Goal: Information Seeking & Learning: Find specific fact

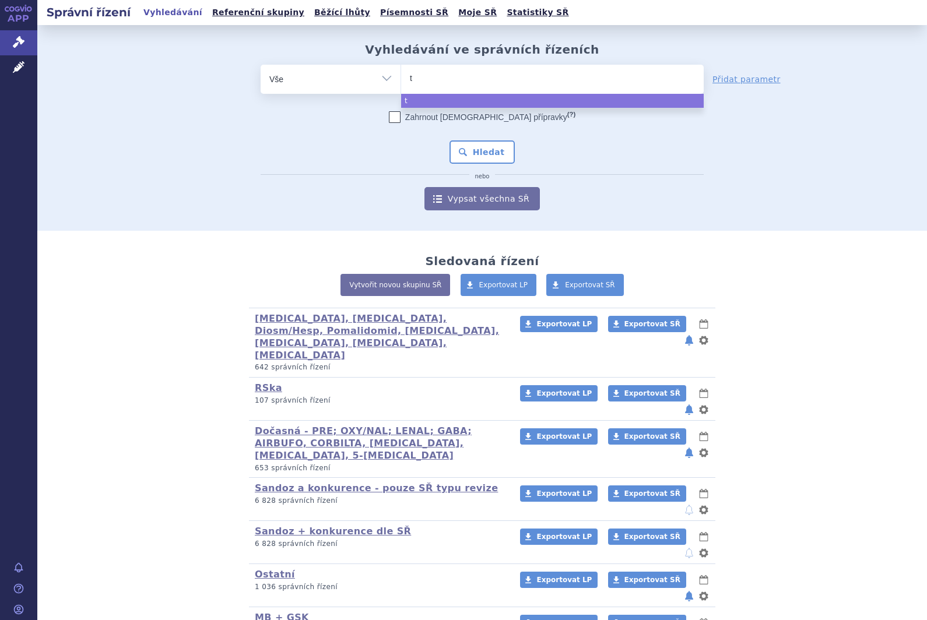
type input "ty"
click at [449, 80] on ul "ty" at bounding box center [552, 77] width 303 height 24
click at [401, 80] on select "ty" at bounding box center [401, 78] width 1 height 29
select select "ty"
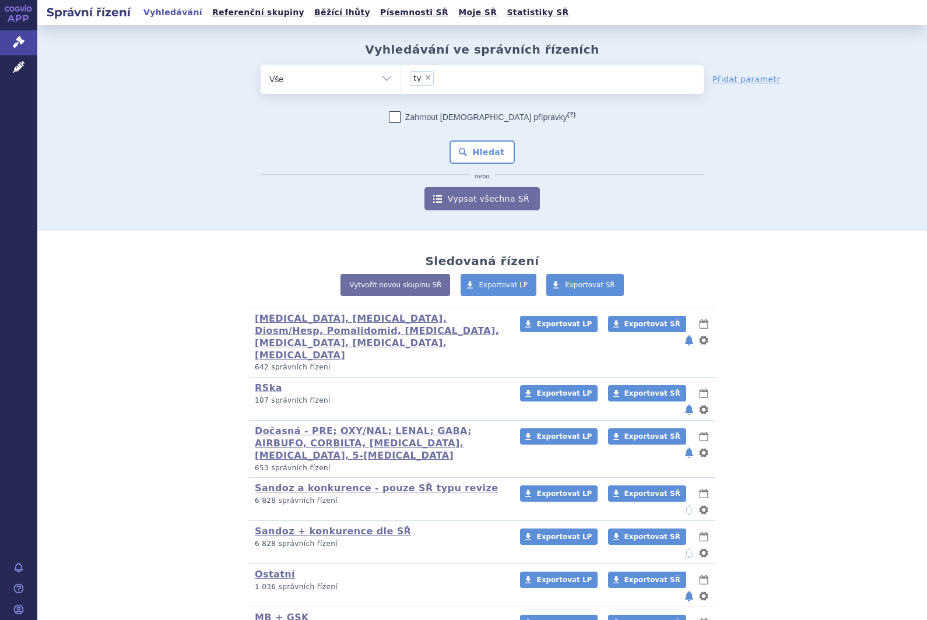
type input "ty"
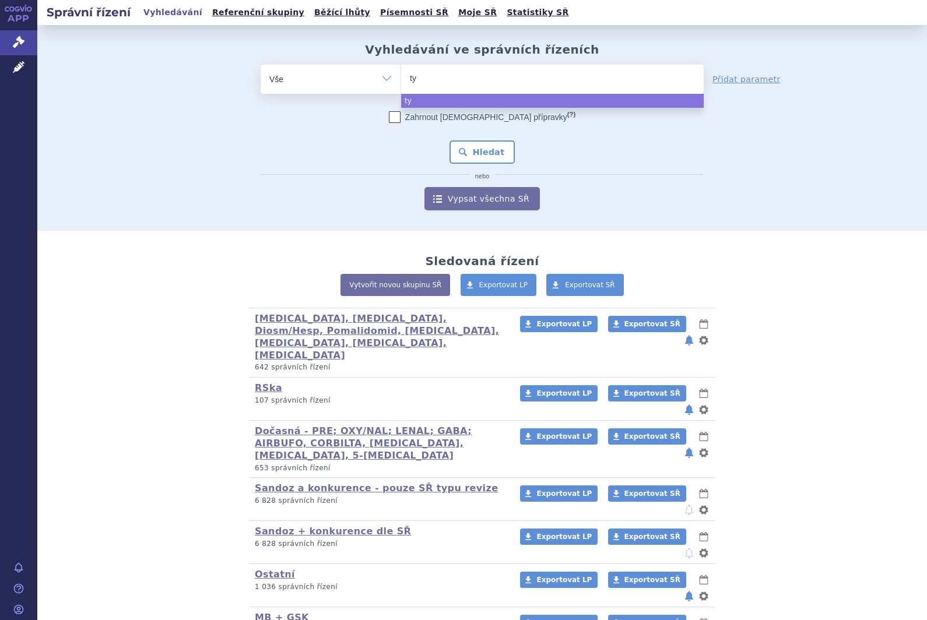
click at [463, 82] on ul "ty" at bounding box center [552, 77] width 303 height 24
click at [401, 82] on select "ty" at bounding box center [401, 78] width 1 height 29
select select "ty"
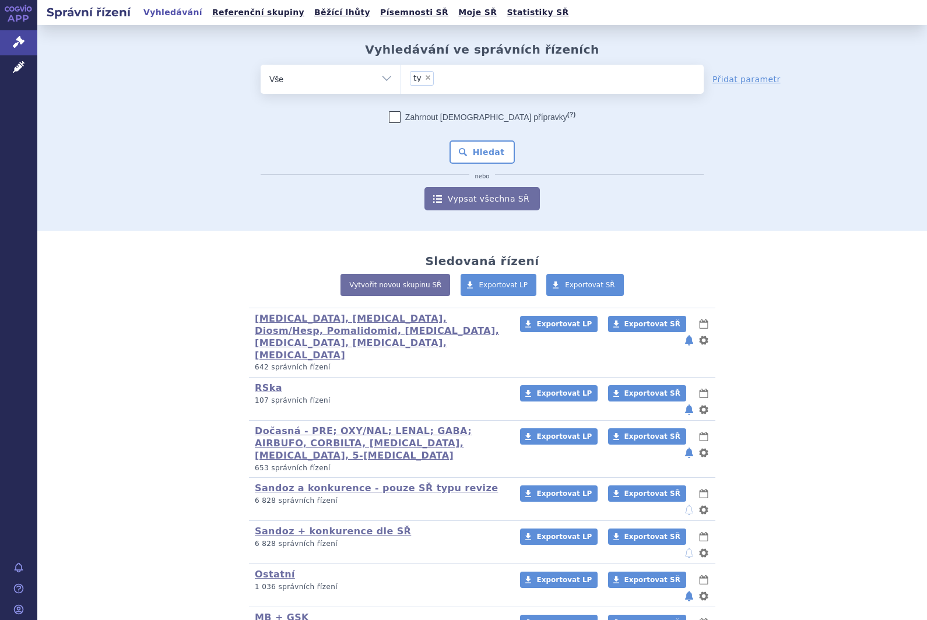
type input "ty"
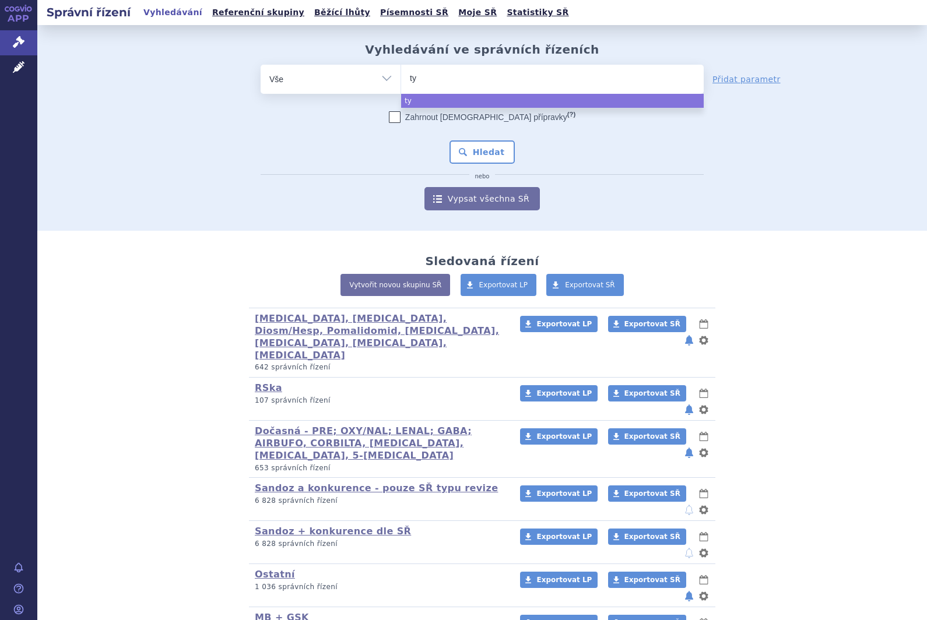
click at [890, 350] on div "Sledovaná řízení Vytvořit novou skupinu SŘ Exportovat LP Exportovat SŘ Dabigatr…" at bounding box center [482, 495] width 890 height 529
select select "ty"
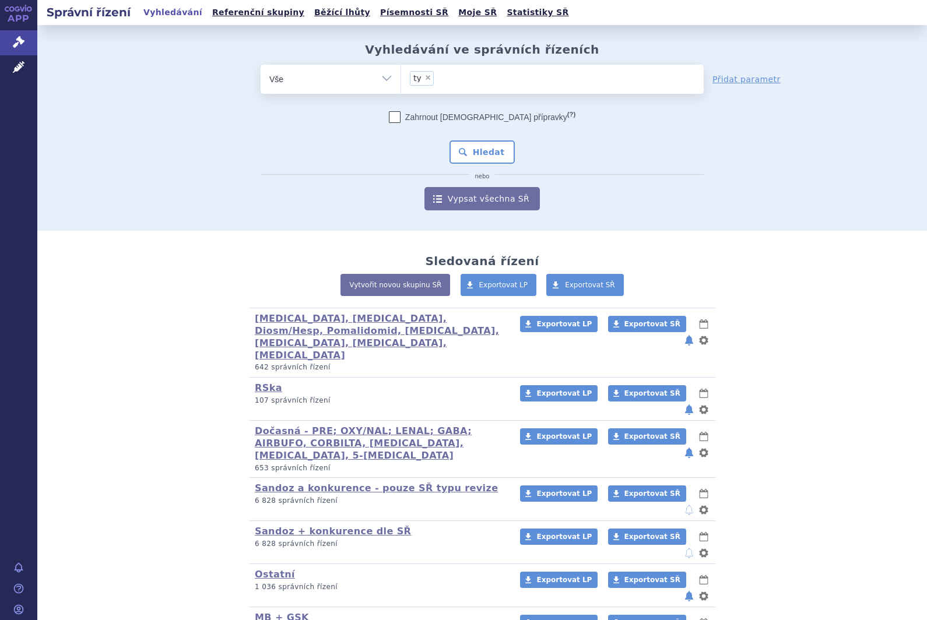
click at [896, 352] on div "Sledovaná řízení Vytvořit novou skupinu SŘ Exportovat LP Exportovat SŘ Dabigatr…" at bounding box center [482, 495] width 890 height 529
click at [433, 84] on ul "× ty" at bounding box center [552, 78] width 303 height 26
click at [401, 84] on select "ty" at bounding box center [401, 78] width 1 height 29
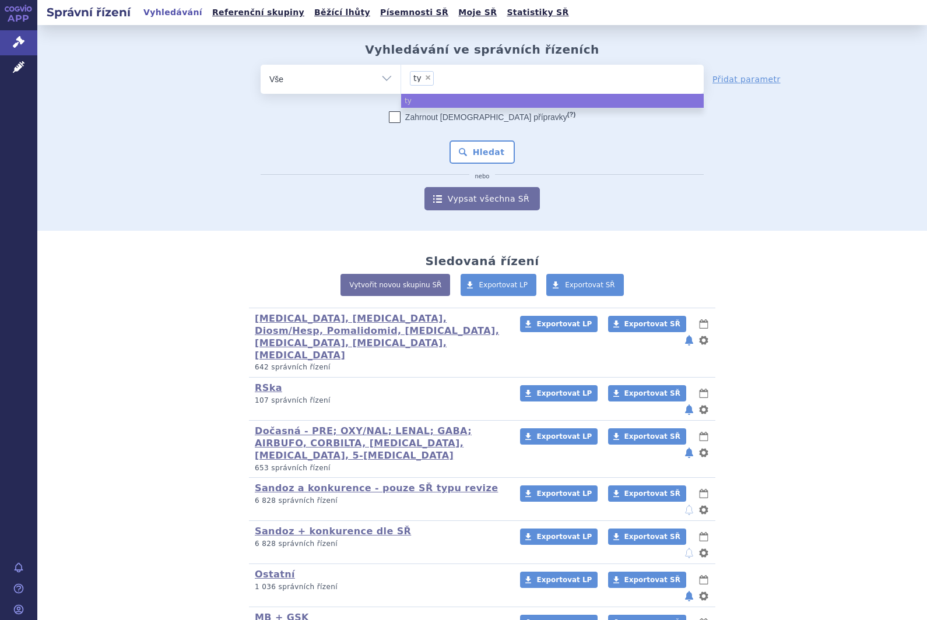
click at [427, 75] on span "×" at bounding box center [427, 77] width 7 height 7
click at [401, 75] on select "ty" at bounding box center [401, 78] width 1 height 29
select select
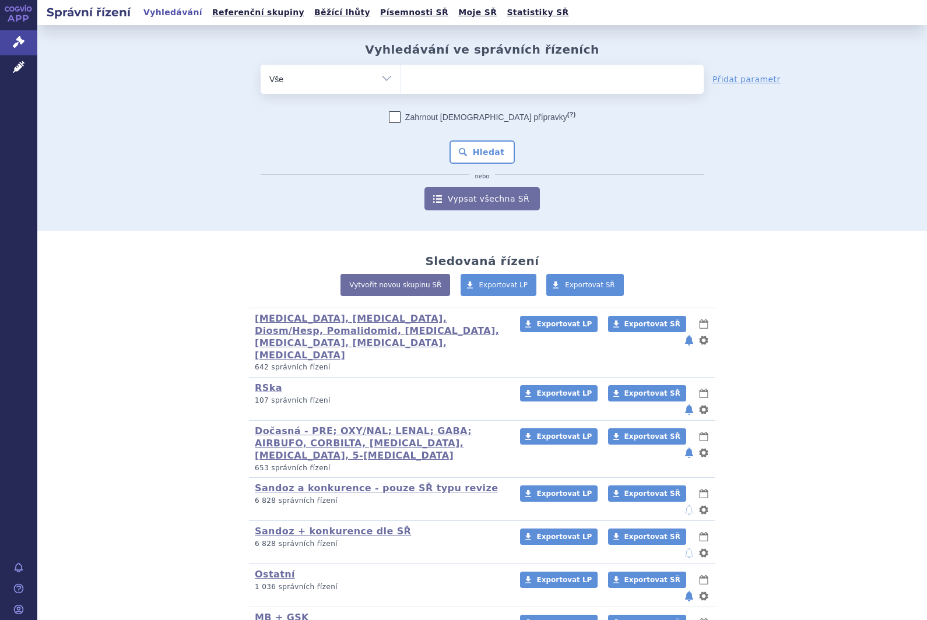
click at [346, 79] on select "Vše Spisová značka Typ SŘ Přípravek/SUKL kód Účastník/Držitel" at bounding box center [331, 78] width 140 height 26
select select "filter-product"
click at [463, 76] on ul at bounding box center [552, 77] width 303 height 24
click at [401, 76] on select at bounding box center [401, 78] width 1 height 29
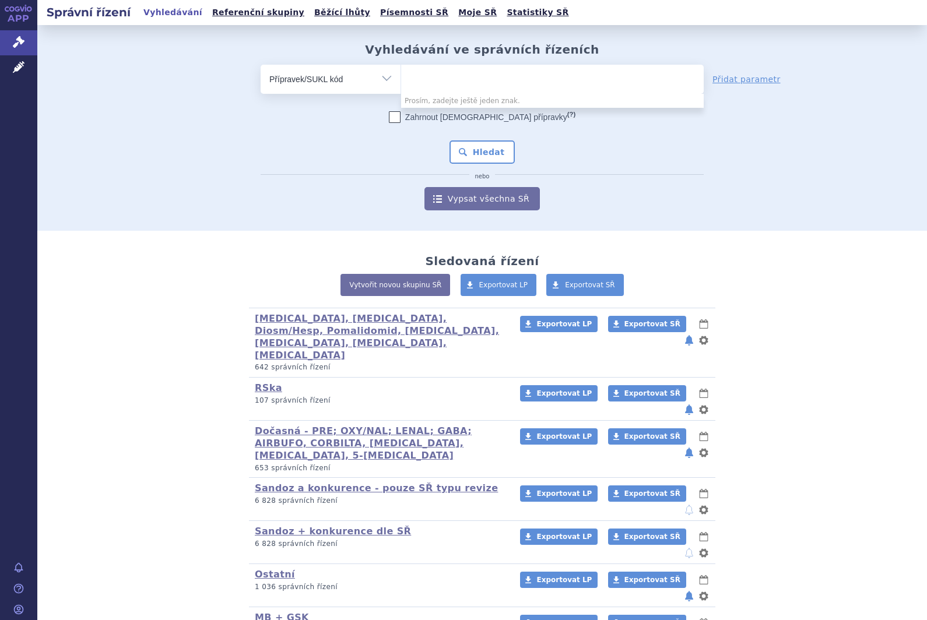
type input "r"
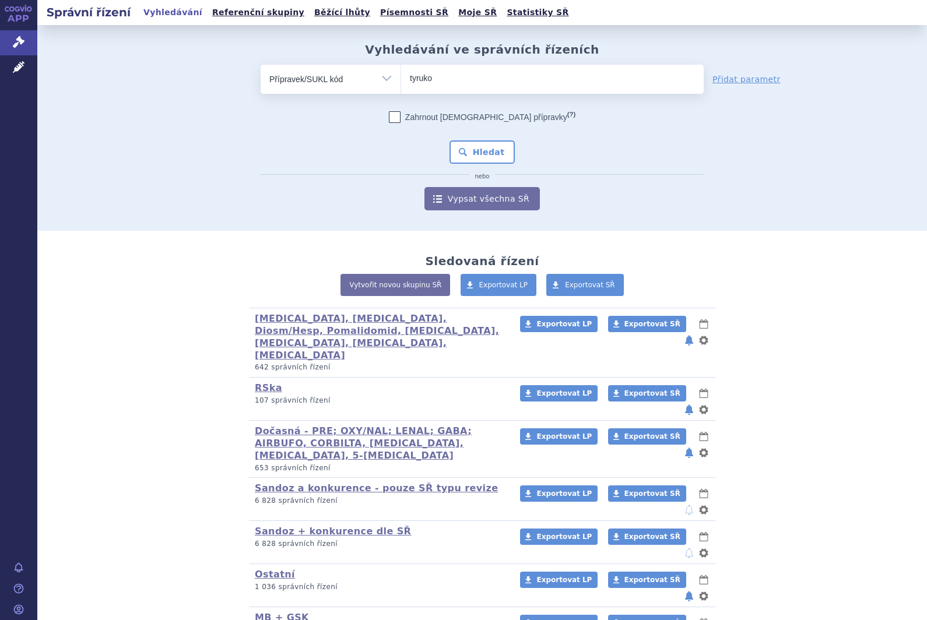
type input "tyruko"
click at [500, 149] on button "Hledat" at bounding box center [483, 152] width 66 height 23
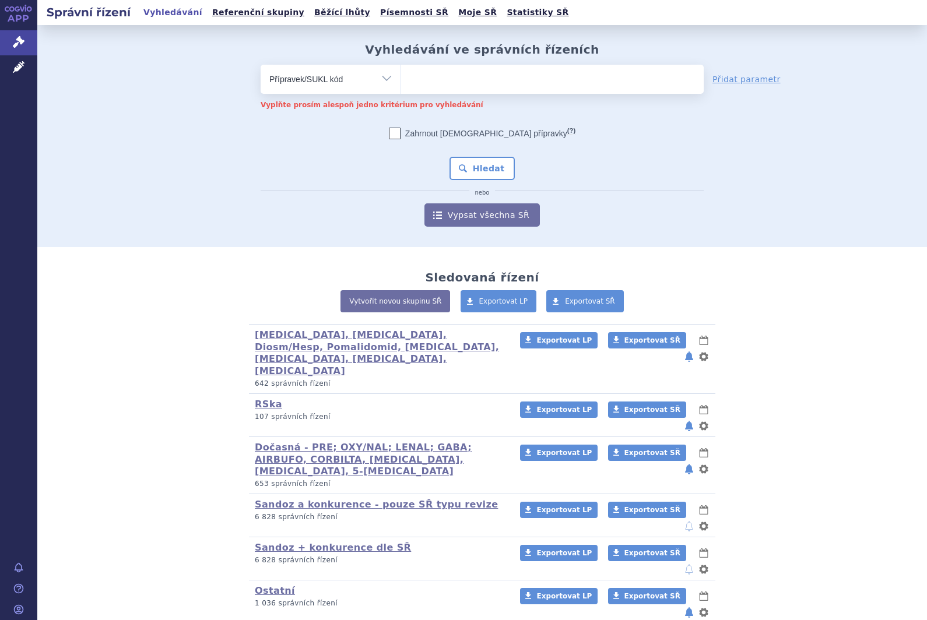
click at [505, 82] on ul at bounding box center [552, 77] width 303 height 24
click at [401, 82] on select at bounding box center [401, 78] width 1 height 29
type input "tyruko"
click at [501, 177] on button "Hledat" at bounding box center [483, 168] width 66 height 23
click at [543, 87] on ul at bounding box center [552, 77] width 303 height 24
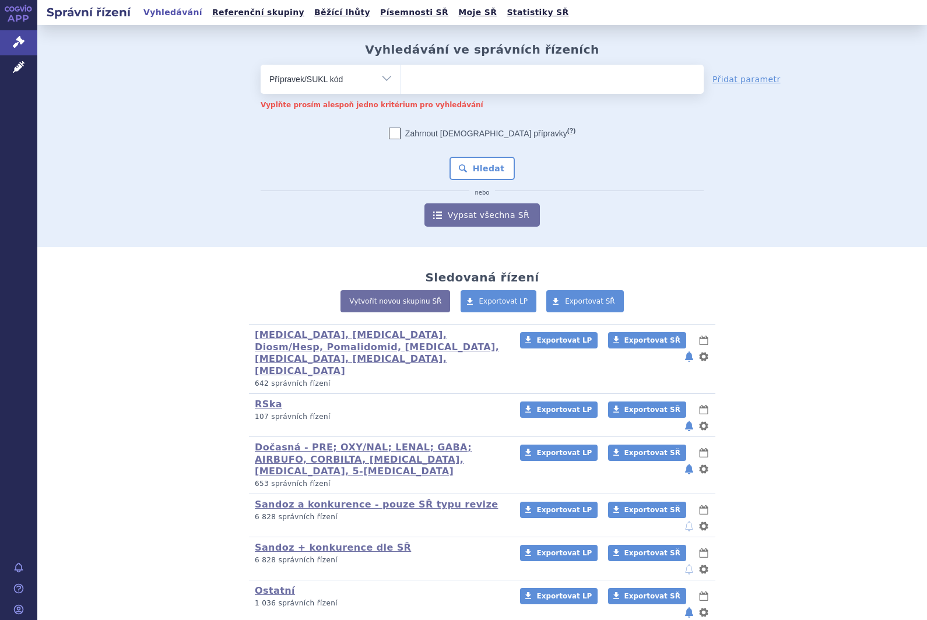
click at [401, 87] on select at bounding box center [401, 78] width 1 height 29
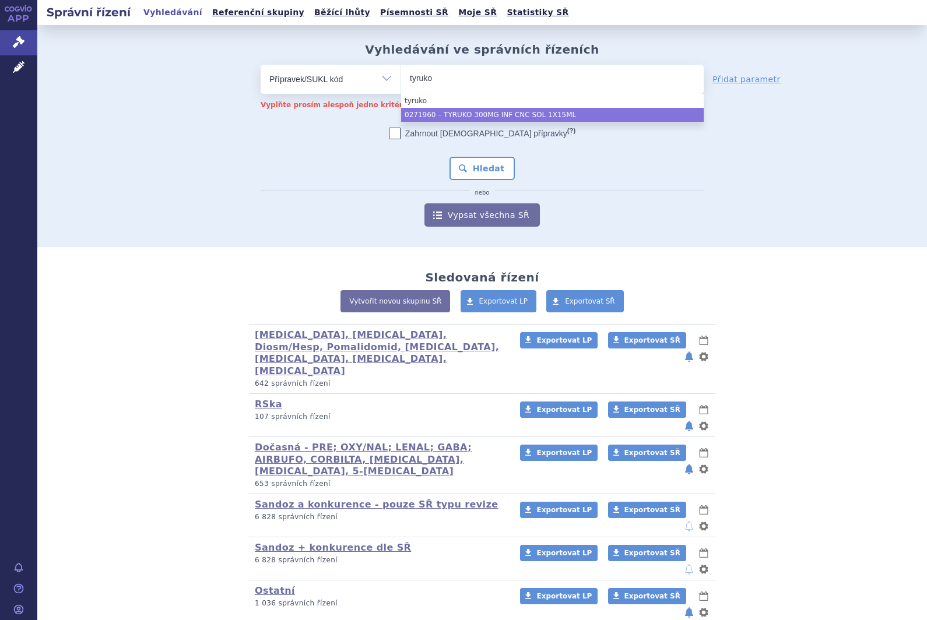
type input "tyruko"
select select "d2882383-65b6-4e9f-b5c4-5ef93ee225d6"
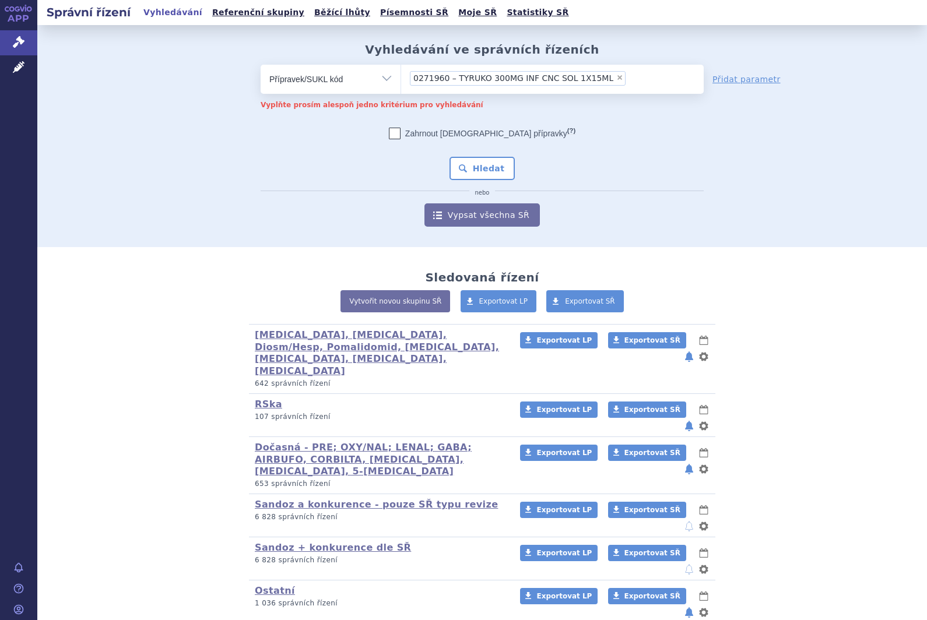
click at [503, 173] on button "Hledat" at bounding box center [483, 168] width 66 height 23
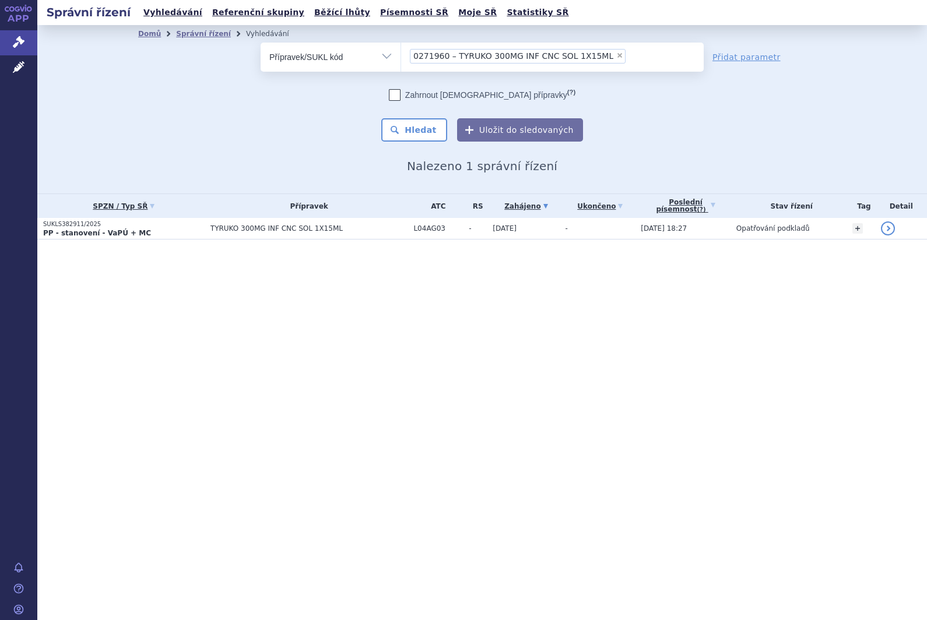
click at [295, 224] on td "TYRUKO 300MG INF CNC SOL 1X15ML" at bounding box center [306, 229] width 203 height 22
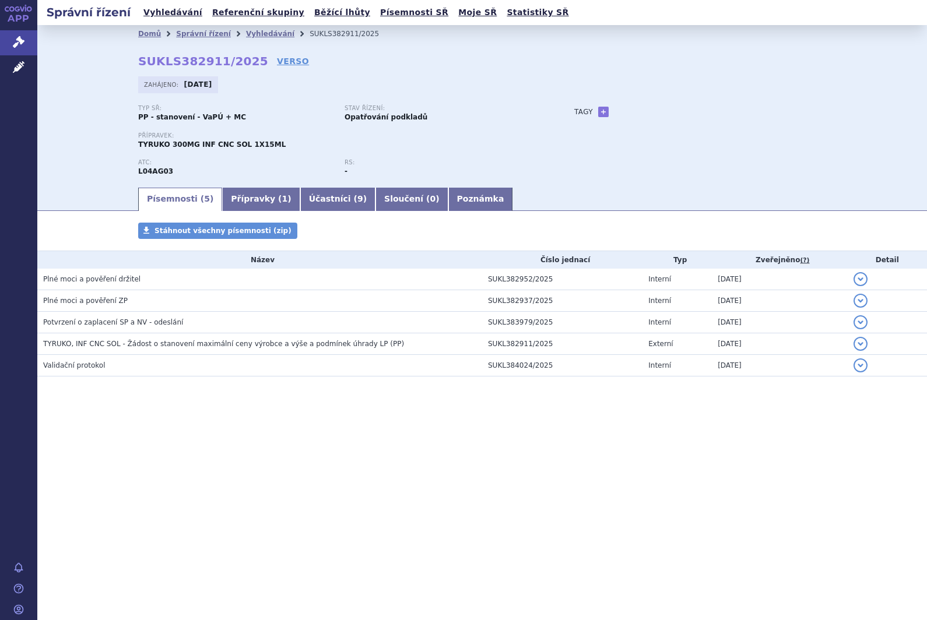
click at [280, 65] on link "VERSO" at bounding box center [293, 61] width 32 height 12
click at [262, 37] on link "Vyhledávání" at bounding box center [270, 34] width 48 height 8
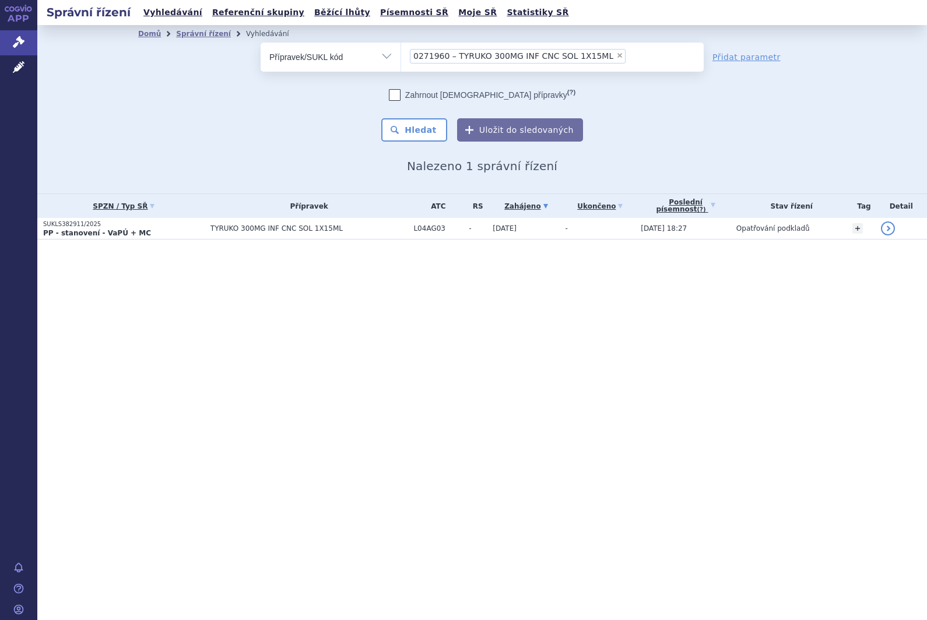
click at [613, 54] on li "× 0271960 – TYRUKO 300MG INF CNC SOL 1X15ML" at bounding box center [518, 56] width 216 height 15
click at [401, 54] on select "0271960 – TYRUKO 300MG INF CNC SOL 1X15ML" at bounding box center [401, 56] width 1 height 29
click at [616, 58] on span "×" at bounding box center [619, 55] width 7 height 7
click at [401, 58] on select "0271960 – TYRUKO 300MG INF CNC SOL 1X15ML" at bounding box center [401, 56] width 1 height 29
select select
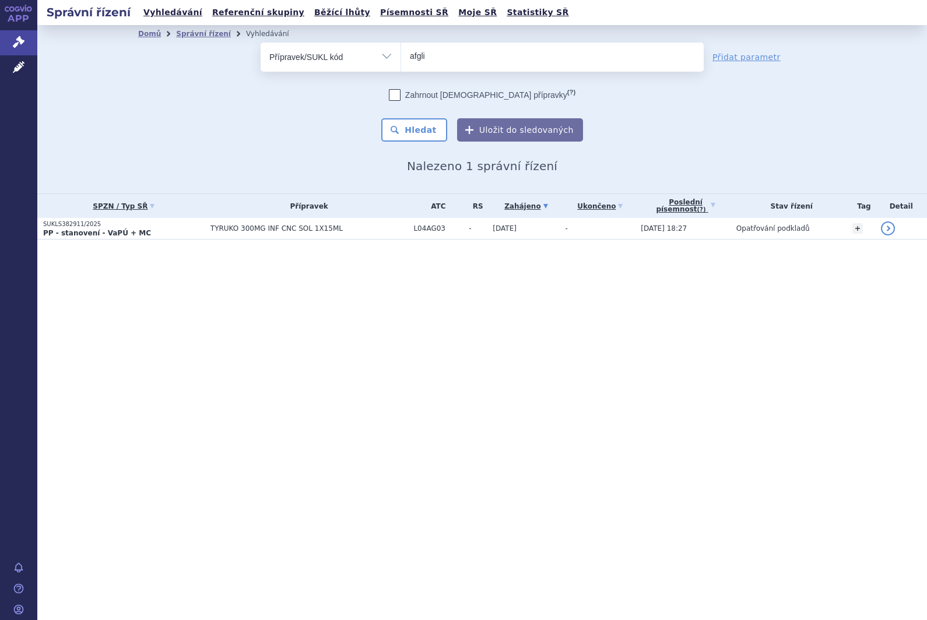
type input "afglir"
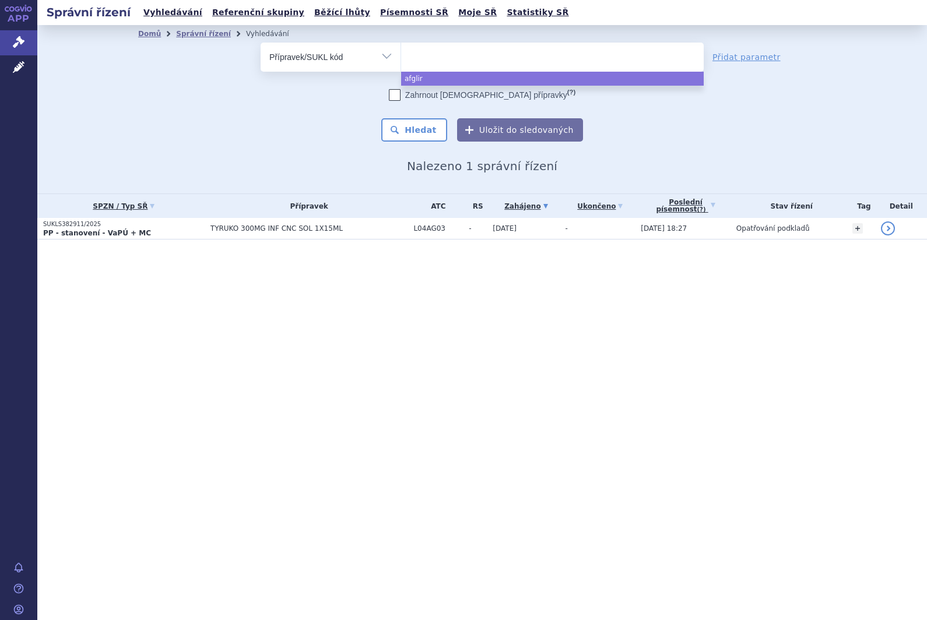
select select "afglir"
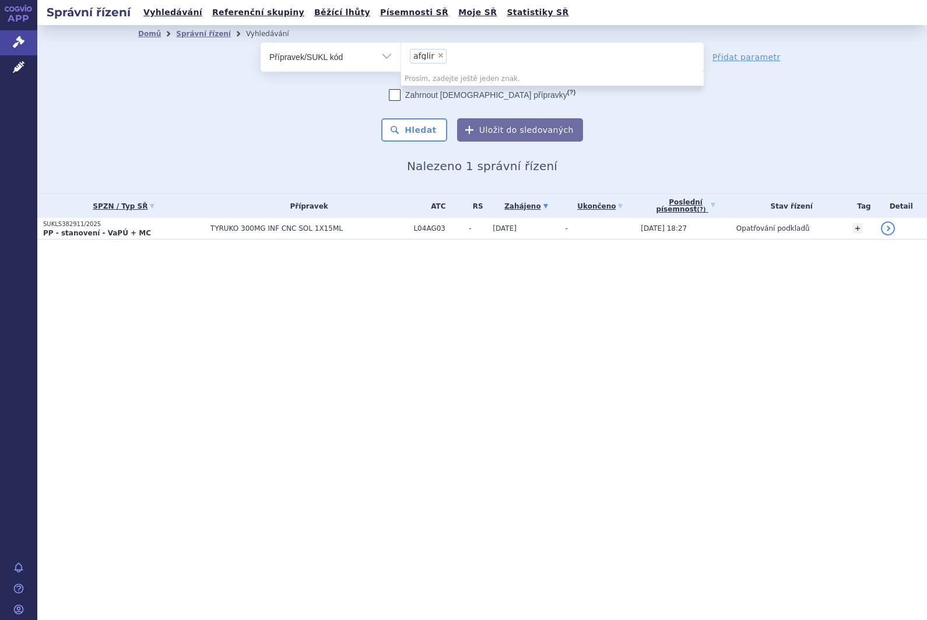
select select
type input "afglir"
click at [882, 366] on div "Správní řízení Vyhledávání Referenční skupiny Běžící lhůty Písemnosti SŘ Moje S…" at bounding box center [482, 310] width 890 height 620
click at [493, 55] on ul at bounding box center [552, 55] width 303 height 24
click at [401, 55] on select at bounding box center [401, 56] width 1 height 29
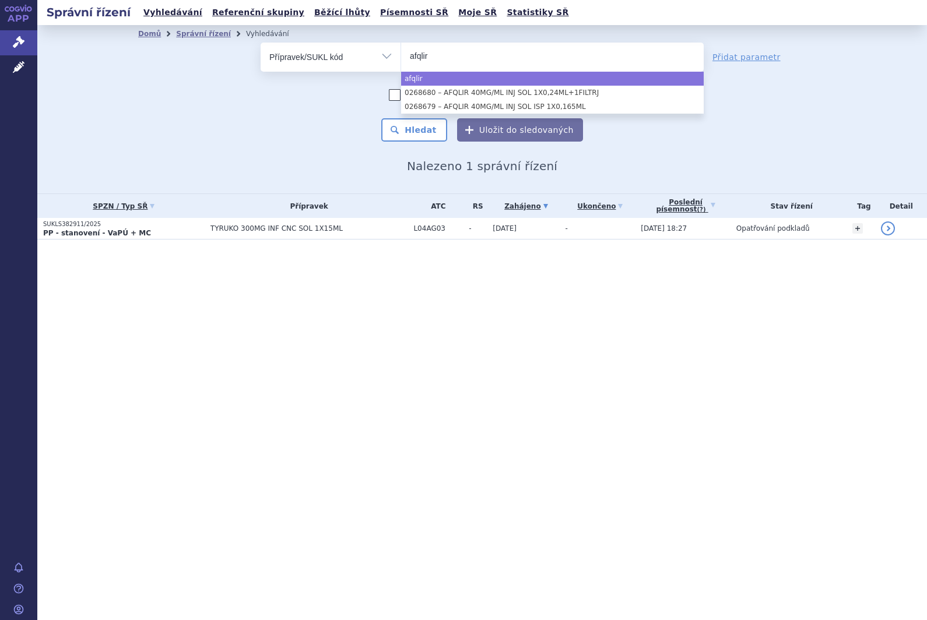
type input "afqlir"
select select "5d26051b-a914-4e8a-9009-45f6f709eb7b"
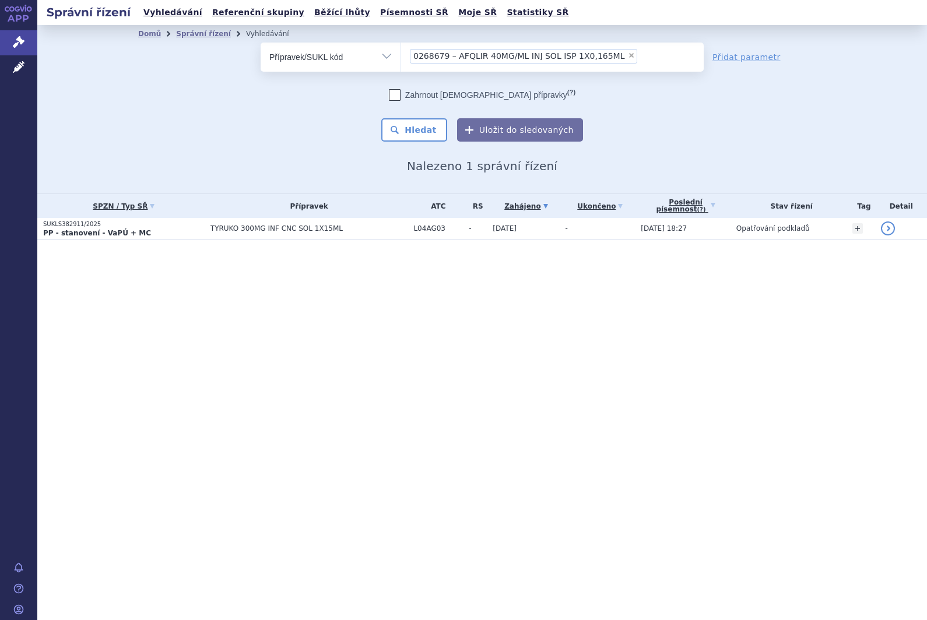
click at [420, 135] on button "Hledat" at bounding box center [414, 129] width 66 height 23
click at [251, 230] on span "AFQLIR 40MG/ML INJ SOL ISP 1X0,165ML" at bounding box center [312, 228] width 208 height 8
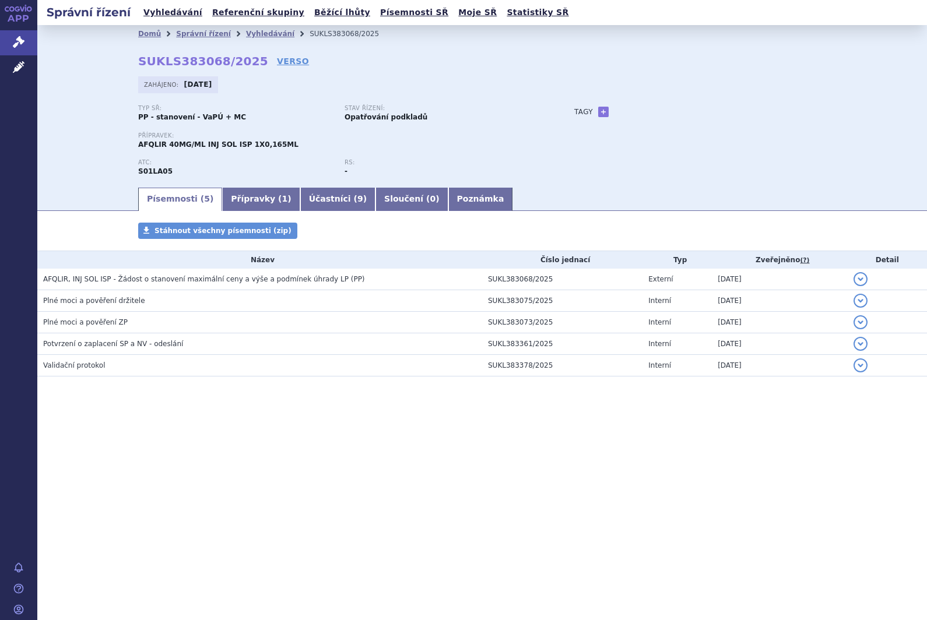
click at [286, 61] on link "VERSO" at bounding box center [293, 61] width 32 height 12
